Goal: Task Accomplishment & Management: Complete application form

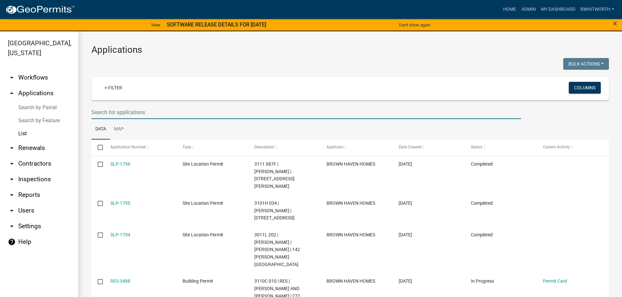
select select "3: 100"
click at [120, 111] on input "text" at bounding box center [305, 112] width 429 height 13
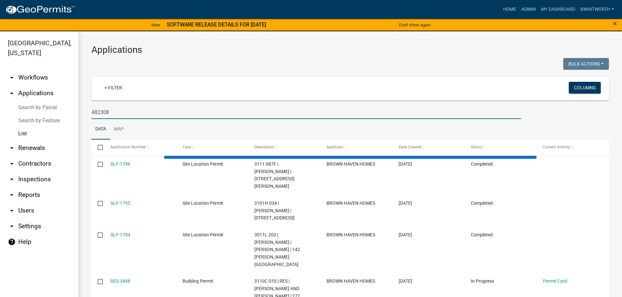
type input "482308"
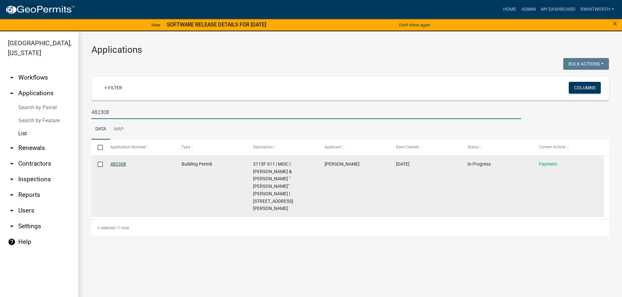
click at [115, 162] on link "482308" at bounding box center [118, 164] width 16 height 5
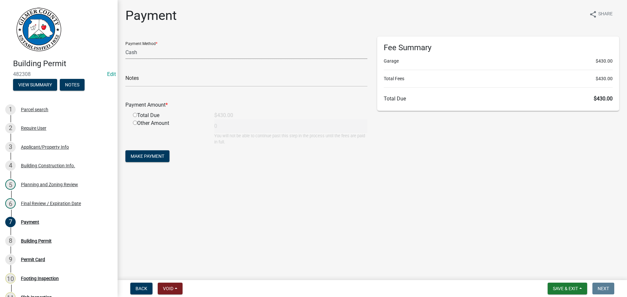
click at [166, 54] on select "Credit Card POS Check Cash" at bounding box center [246, 52] width 242 height 13
select select "1: 0"
click at [125, 46] on select "Credit Card POS Check Cash" at bounding box center [246, 52] width 242 height 13
click at [175, 82] on input "text" at bounding box center [246, 79] width 242 height 13
type input "103"
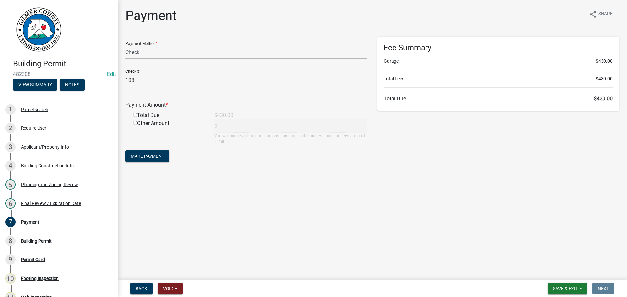
drag, startPoint x: 148, startPoint y: 135, endPoint x: 145, endPoint y: 132, distance: 4.6
click at [147, 134] on div "Other Amount" at bounding box center [168, 132] width 81 height 26
click at [136, 114] on input "radio" at bounding box center [135, 115] width 4 height 4
radio input "true"
type input "430"
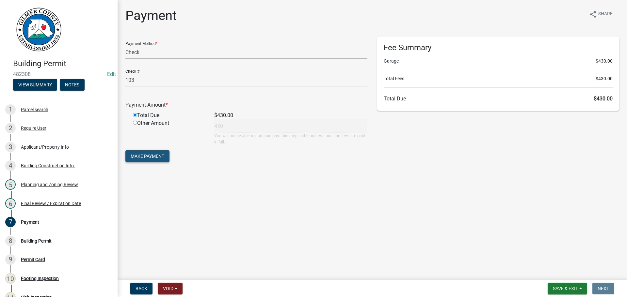
click at [159, 154] on span "Make Payment" at bounding box center [148, 156] width 34 height 5
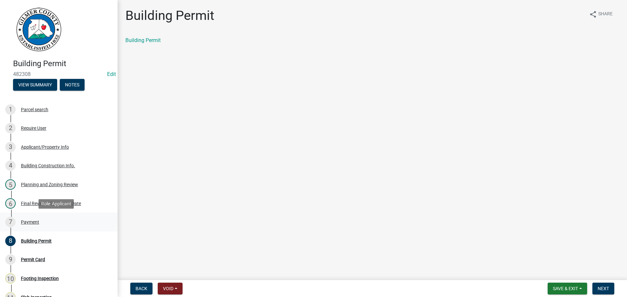
click at [29, 220] on div "Payment" at bounding box center [30, 222] width 18 height 5
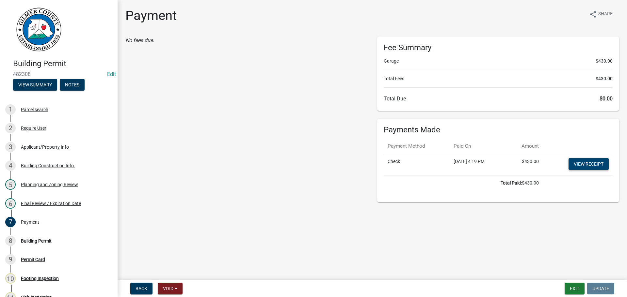
click at [589, 162] on link "View receipt" at bounding box center [588, 164] width 40 height 12
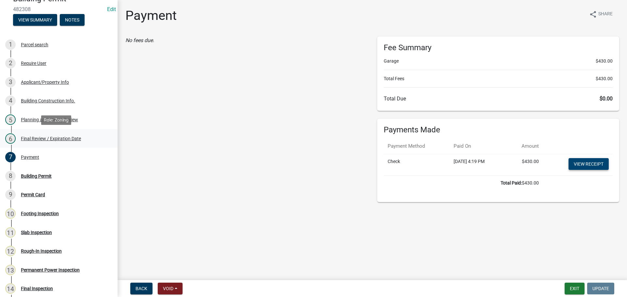
scroll to position [65, 0]
click at [34, 174] on div "Building Permit" at bounding box center [36, 176] width 31 height 5
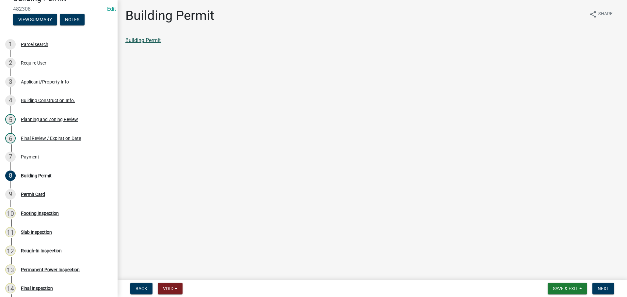
click at [142, 41] on link "Building Permit" at bounding box center [142, 40] width 35 height 6
click at [40, 193] on div "Permit Card" at bounding box center [33, 194] width 24 height 5
click at [597, 286] on span "Next" at bounding box center [602, 288] width 11 height 5
click at [134, 42] on link "Permit Card" at bounding box center [138, 40] width 27 height 6
click at [32, 137] on div "Final Review / Expiration Date" at bounding box center [51, 138] width 60 height 5
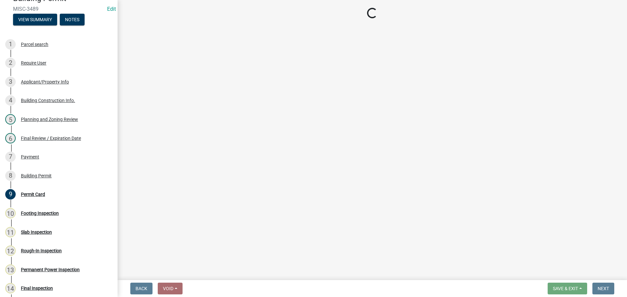
select select "5ce200eb-feb1-496b-8127-7891293955f5"
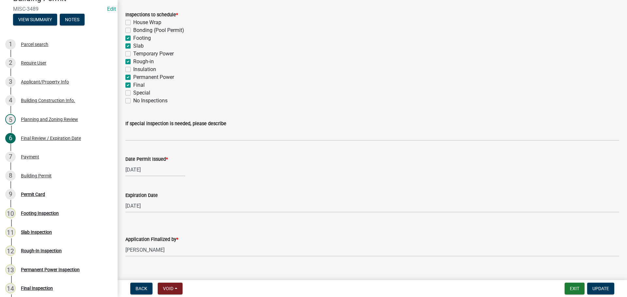
scroll to position [133, 0]
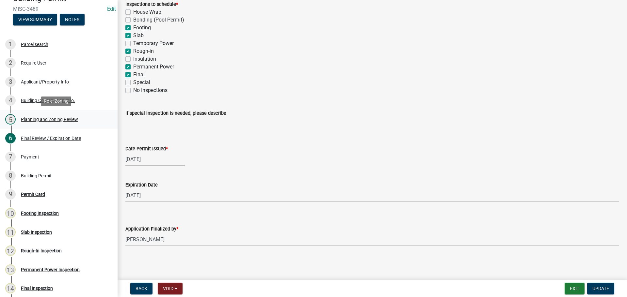
click at [43, 119] on div "Planning and Zoning Review" at bounding box center [49, 119] width 57 height 5
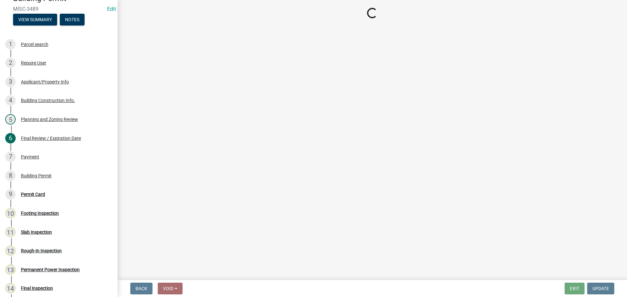
select select "d8142ddf-27f7-42b0-ba1e-04fee764576f"
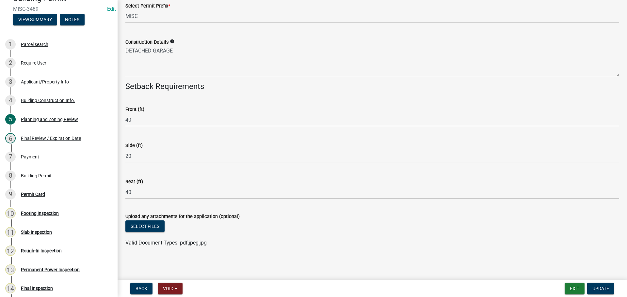
scroll to position [1107, 0]
click at [140, 225] on button "Select files" at bounding box center [144, 226] width 39 height 12
click at [143, 222] on button "Select files" at bounding box center [144, 226] width 39 height 12
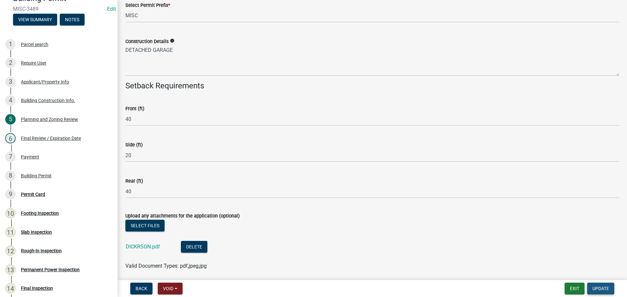
click at [600, 287] on span "Update" at bounding box center [600, 288] width 17 height 5
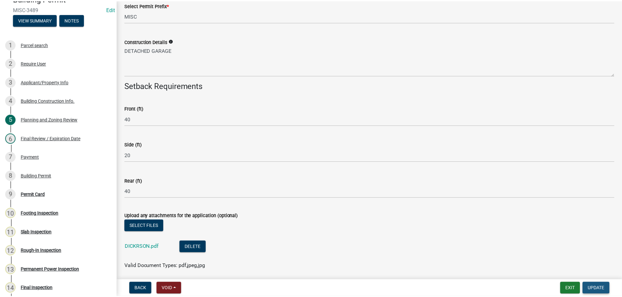
scroll to position [0, 0]
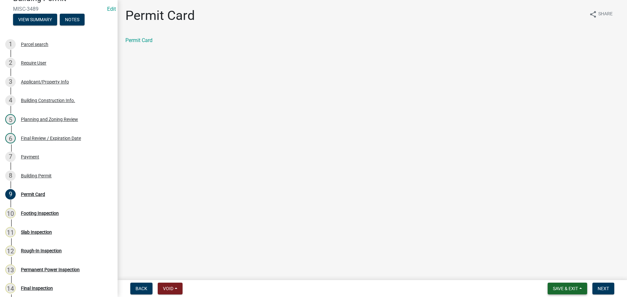
click at [564, 291] on span "Save & Exit" at bounding box center [564, 288] width 25 height 5
click at [558, 275] on button "Save & Exit" at bounding box center [561, 272] width 52 height 16
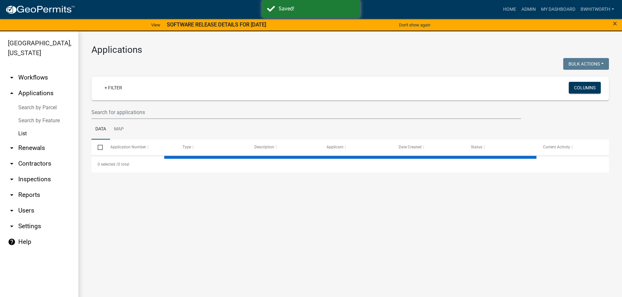
select select "3: 100"
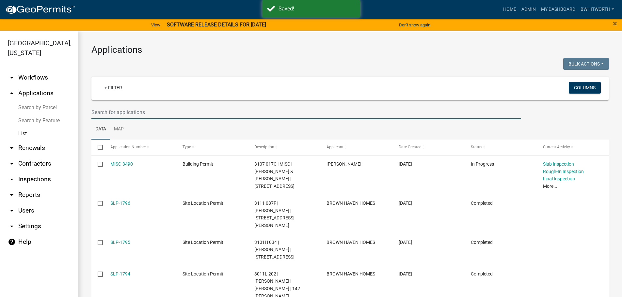
click at [143, 112] on input "text" at bounding box center [305, 112] width 429 height 13
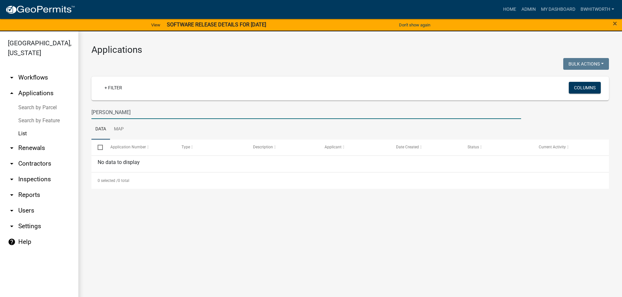
type input "J"
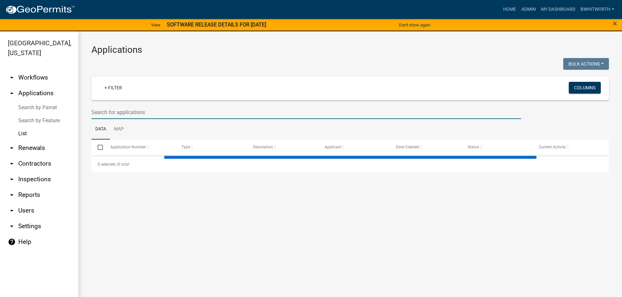
select select "3: 100"
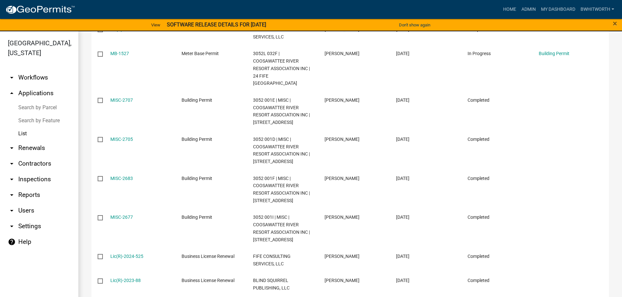
scroll to position [359, 0]
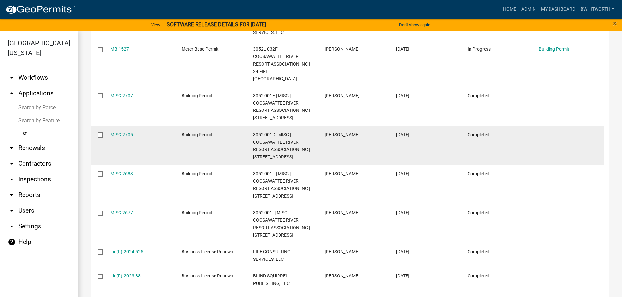
type input "FIFE"
